Goal: Transaction & Acquisition: Purchase product/service

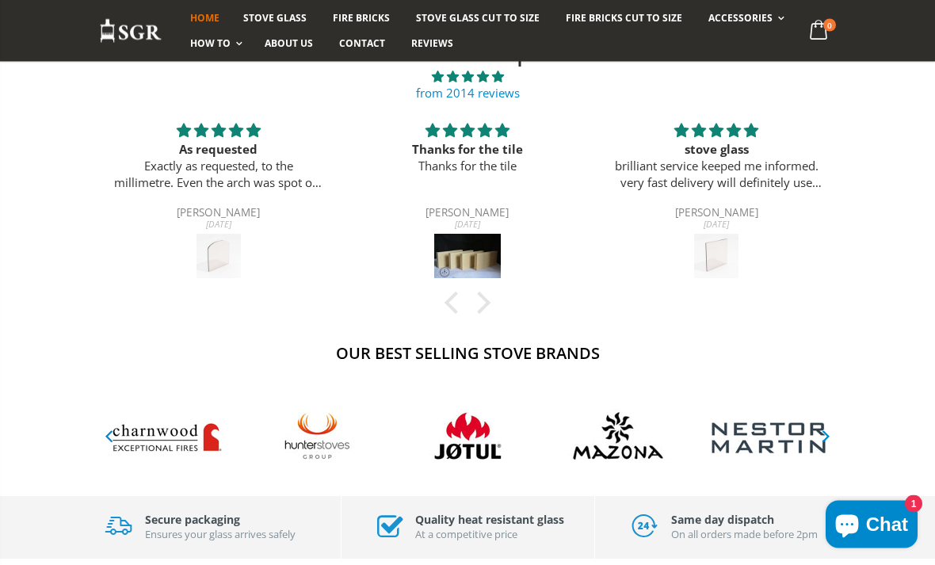
scroll to position [493, 0]
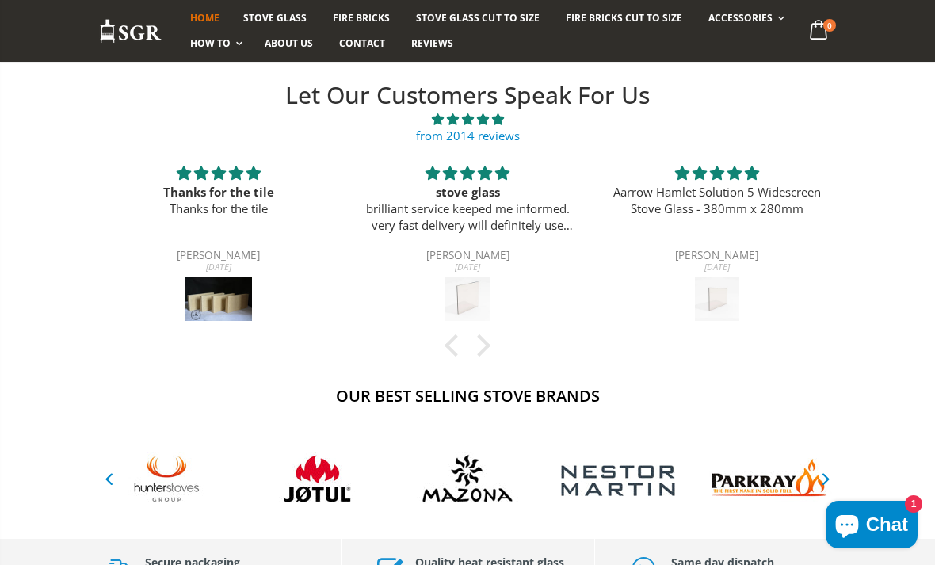
click at [280, 15] on span "Stove Glass" at bounding box center [274, 17] width 63 height 13
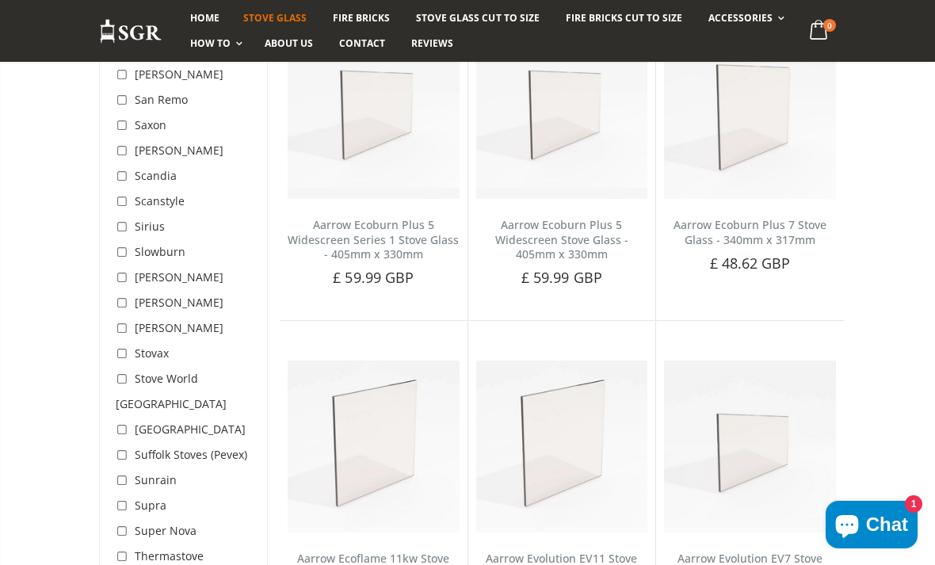
scroll to position [4425, 0]
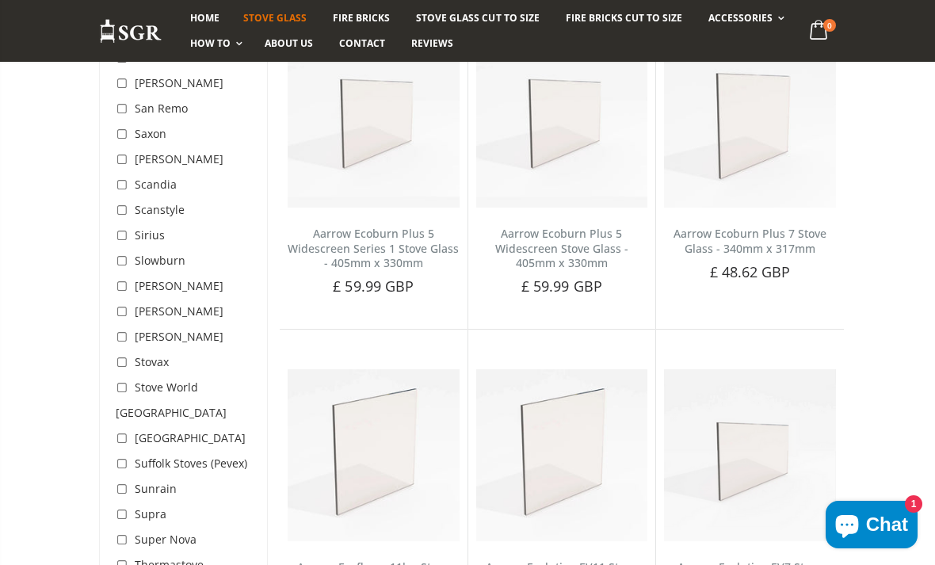
click at [162, 354] on span "Stovax" at bounding box center [152, 361] width 34 height 15
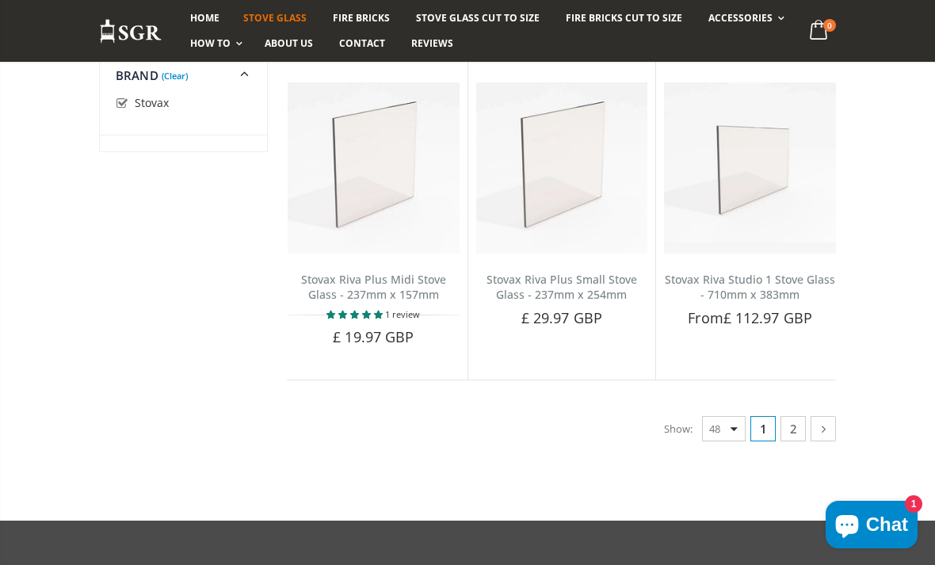
scroll to position [5316, 0]
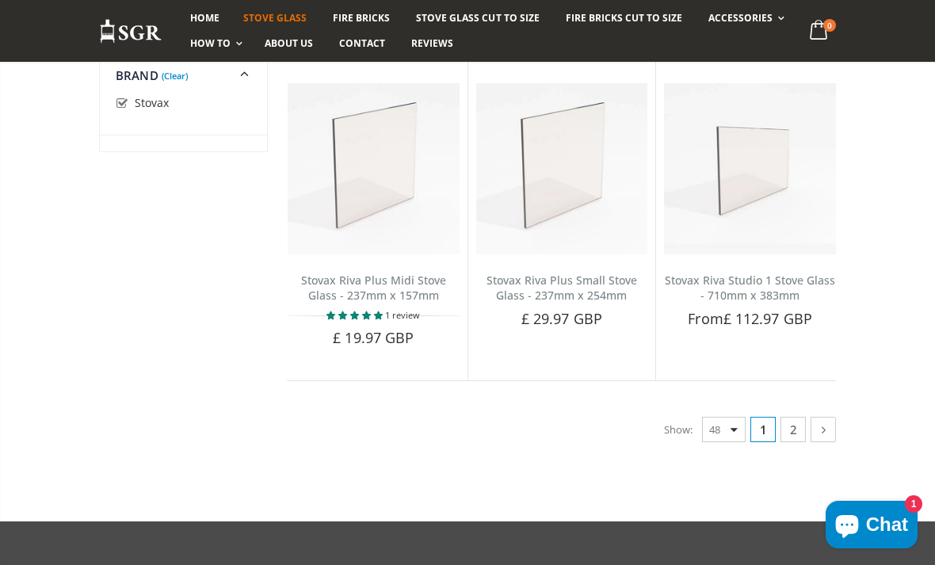
click at [801, 417] on link "2" at bounding box center [792, 429] width 25 height 25
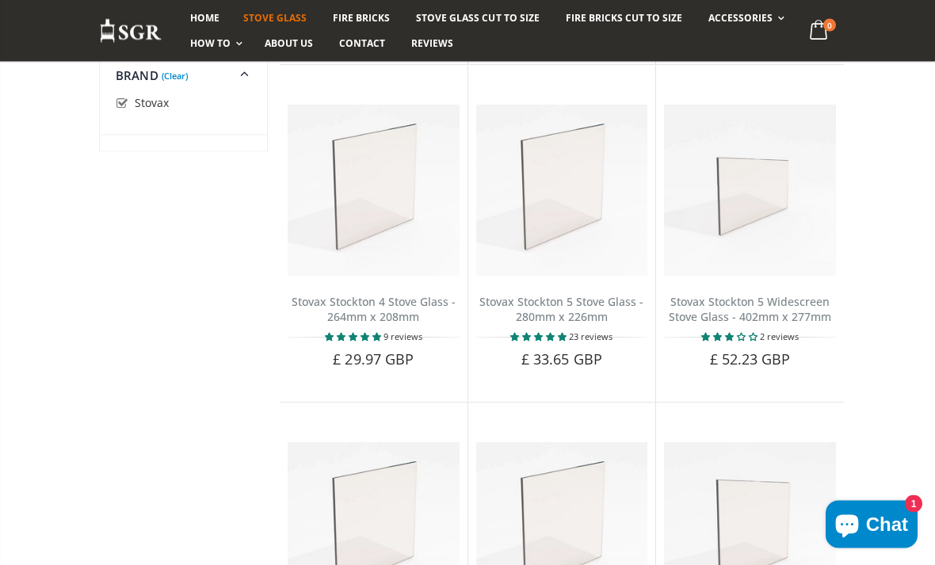
scroll to position [1632, 0]
click at [604, 370] on button "Add to Cart" at bounding box center [561, 386] width 115 height 32
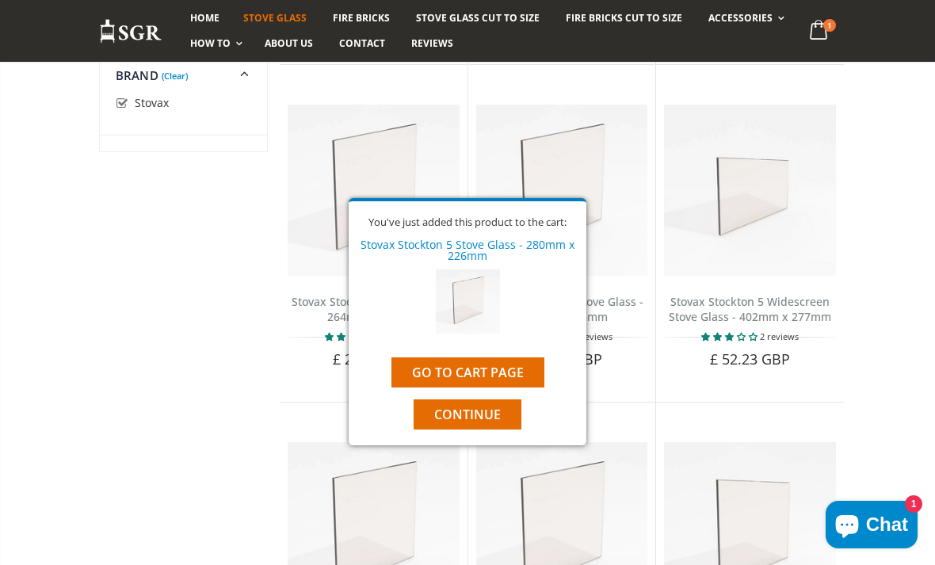
click at [518, 387] on link "Go to cart page" at bounding box center [467, 372] width 153 height 30
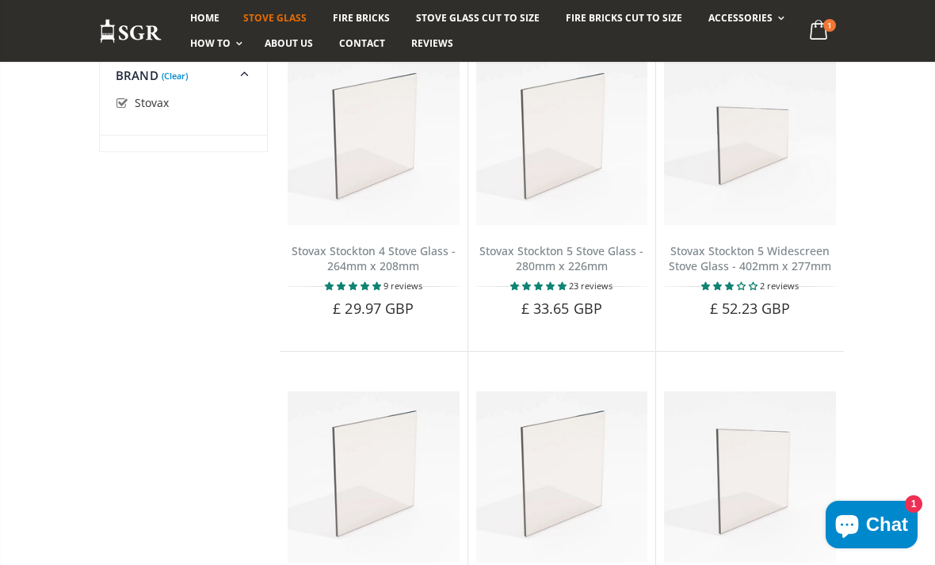
scroll to position [3370, 0]
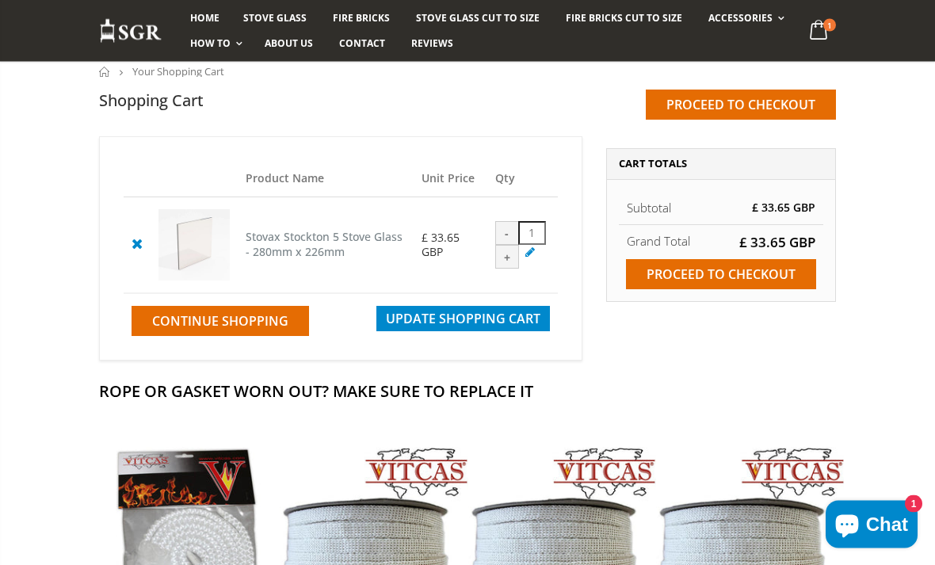
scroll to position [135, 0]
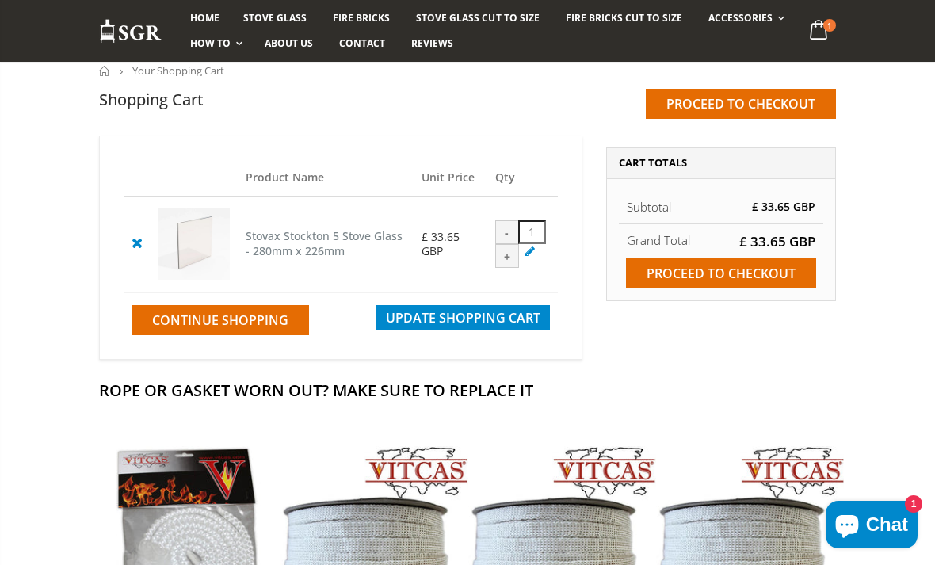
click at [780, 267] on input "Proceed to checkout" at bounding box center [721, 273] width 190 height 30
